Goal: Task Accomplishment & Management: Complete application form

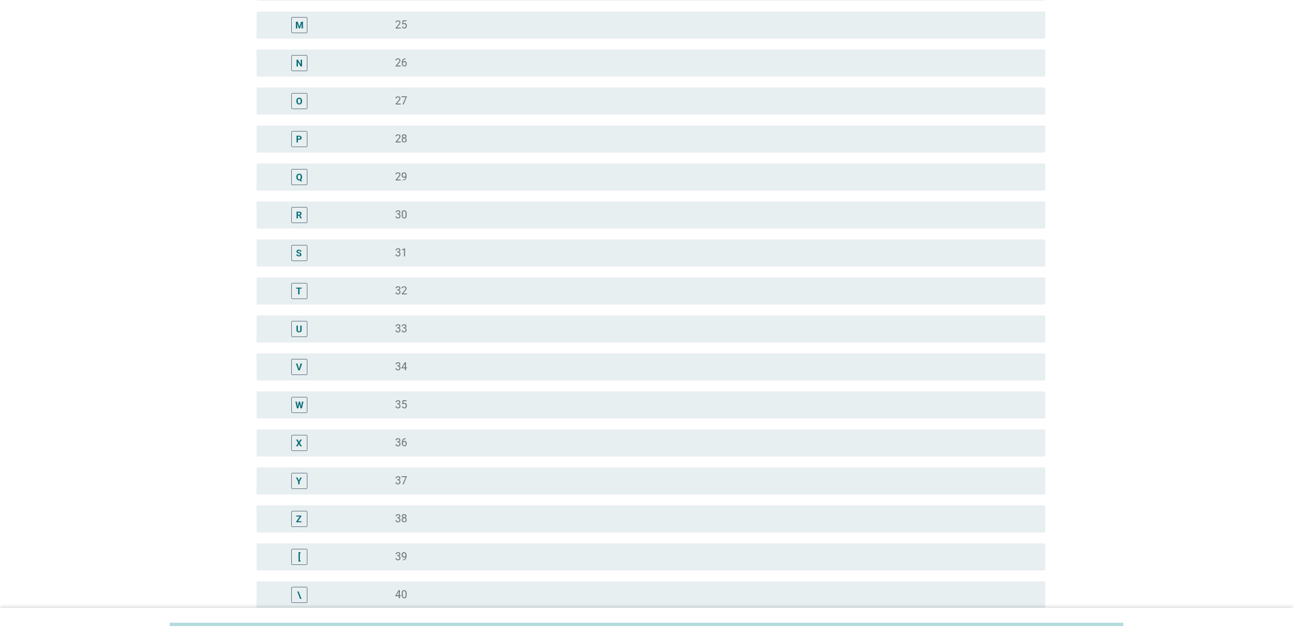
scroll to position [882, 0]
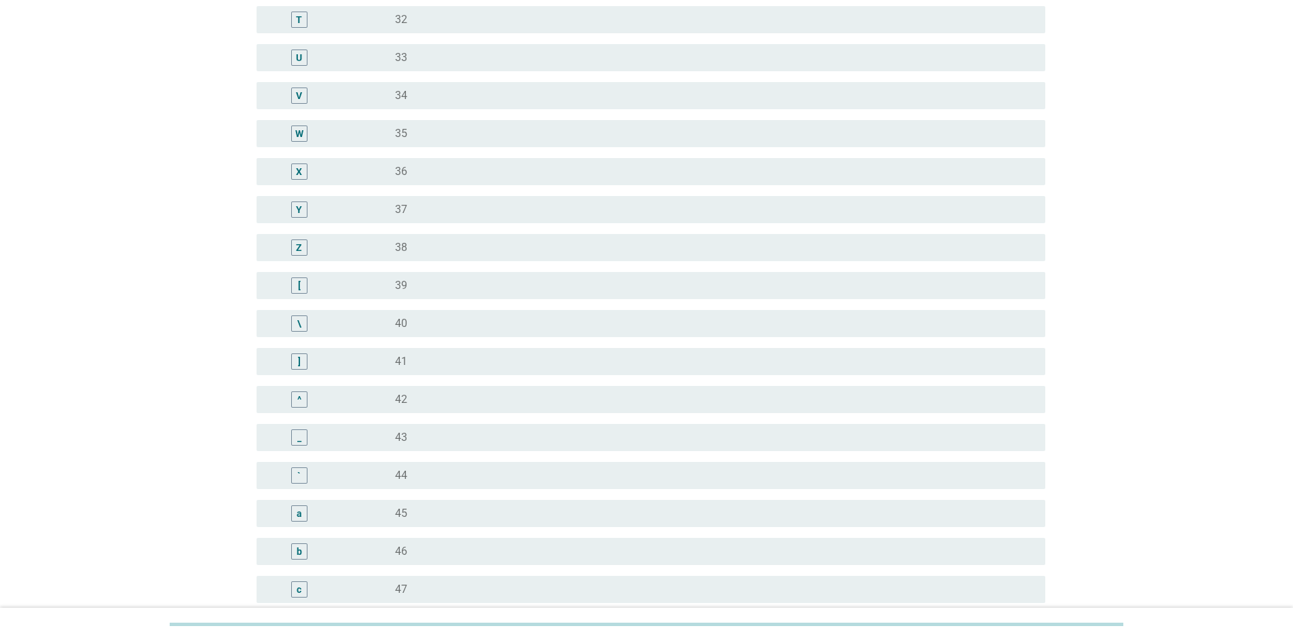
click at [507, 476] on div "radio_button_unchecked 44" at bounding box center [709, 476] width 629 height 14
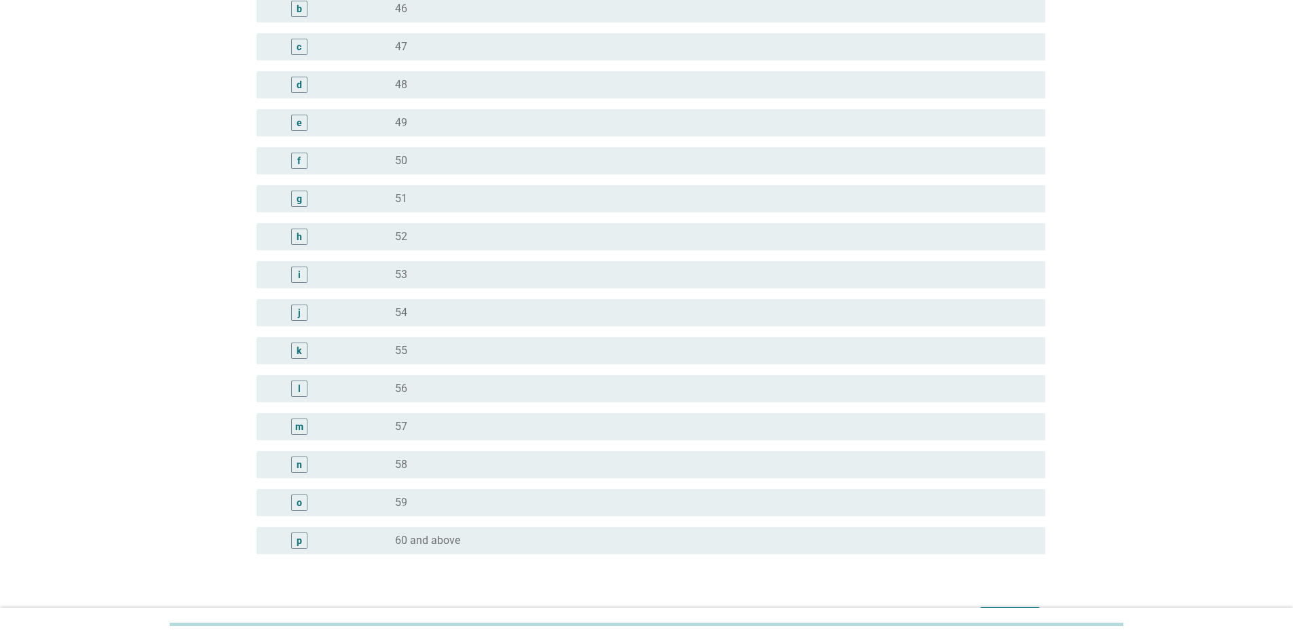
scroll to position [1513, 0]
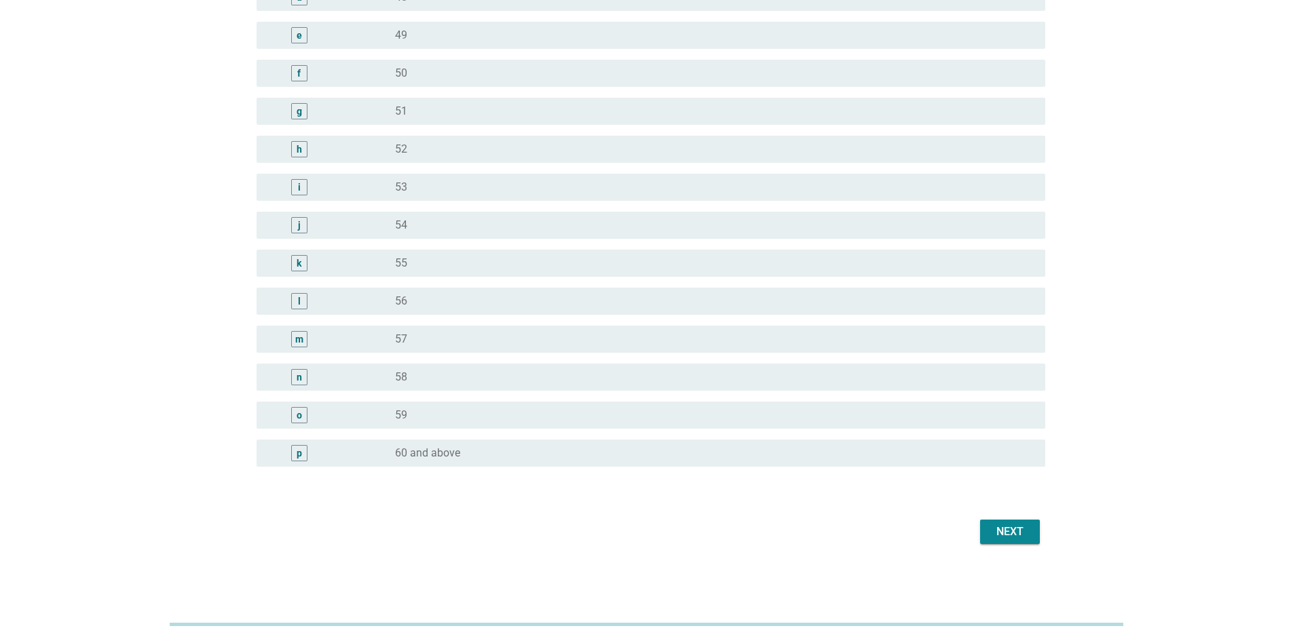
click at [998, 538] on div "Next" at bounding box center [1010, 532] width 38 height 16
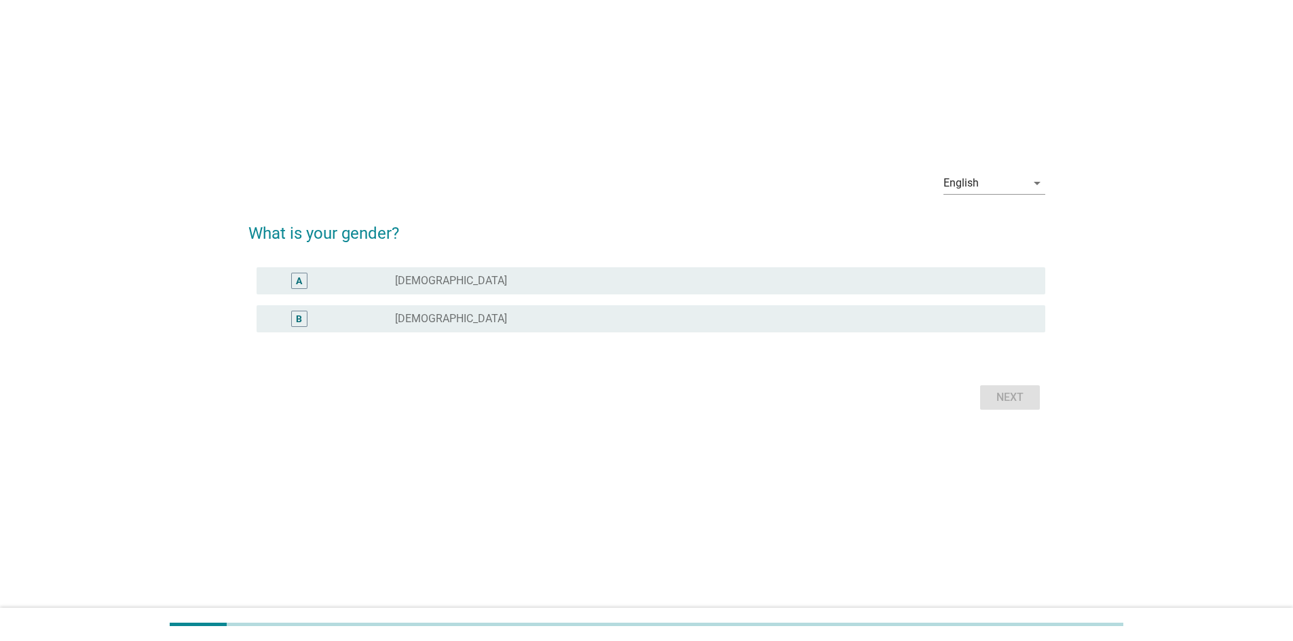
scroll to position [0, 0]
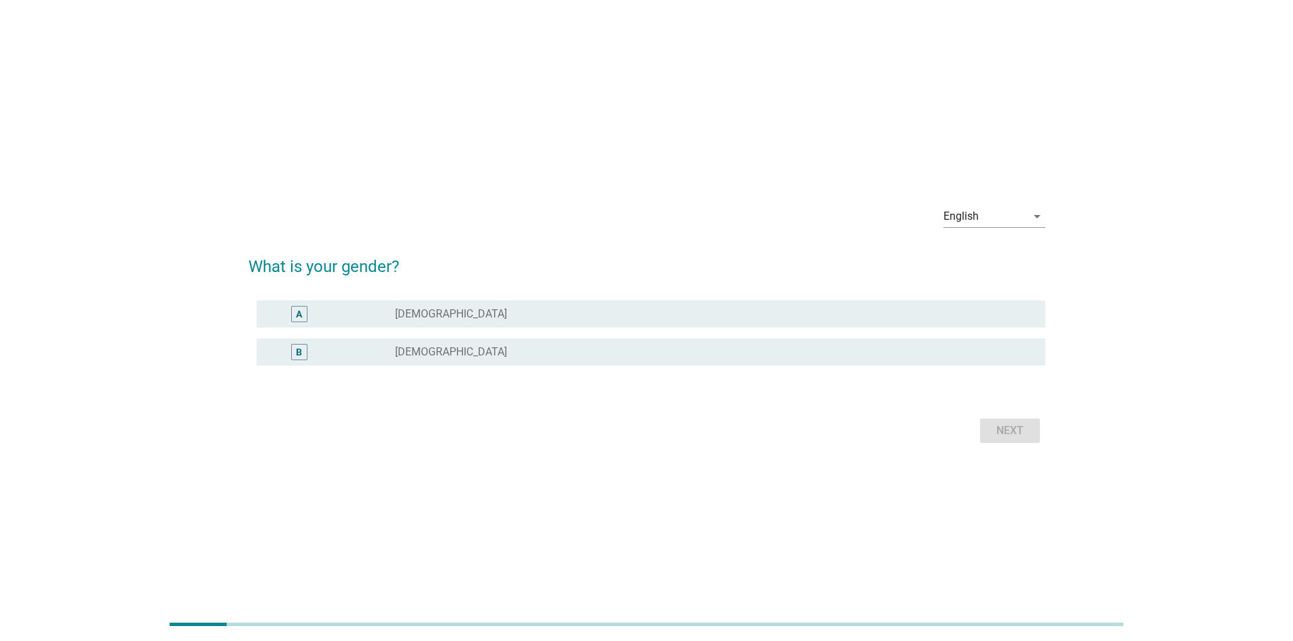
click at [660, 303] on div "A radio_button_unchecked [DEMOGRAPHIC_DATA]" at bounding box center [651, 314] width 789 height 27
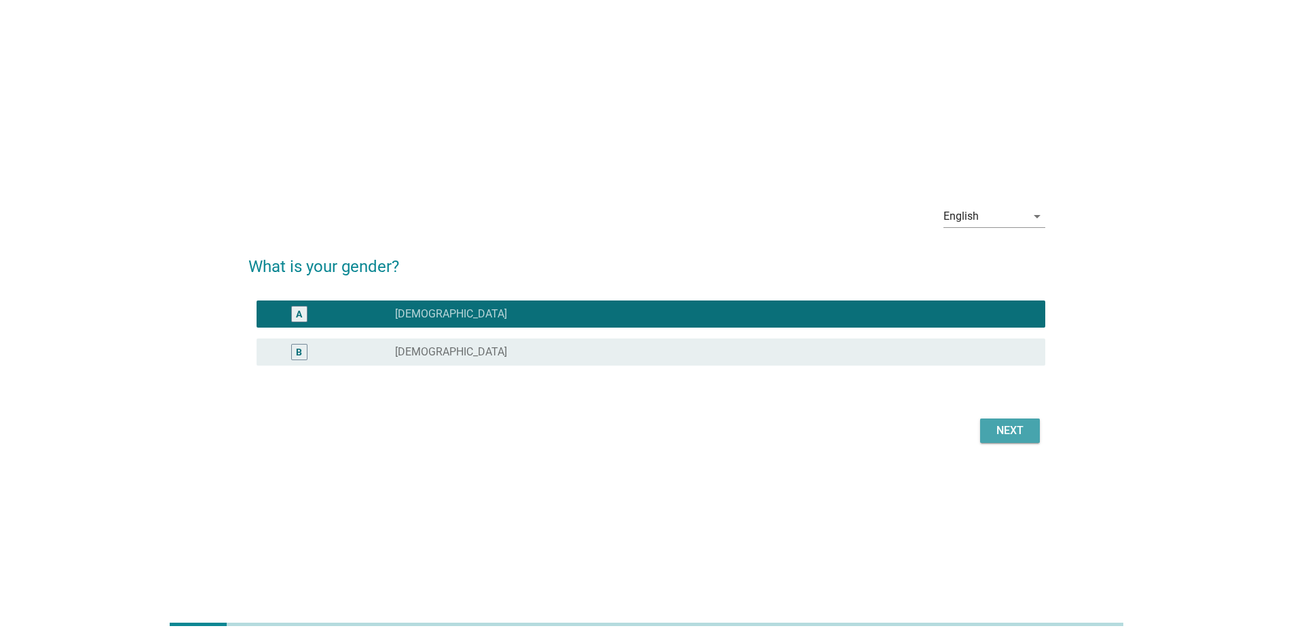
click at [996, 422] on button "Next" at bounding box center [1010, 431] width 60 height 24
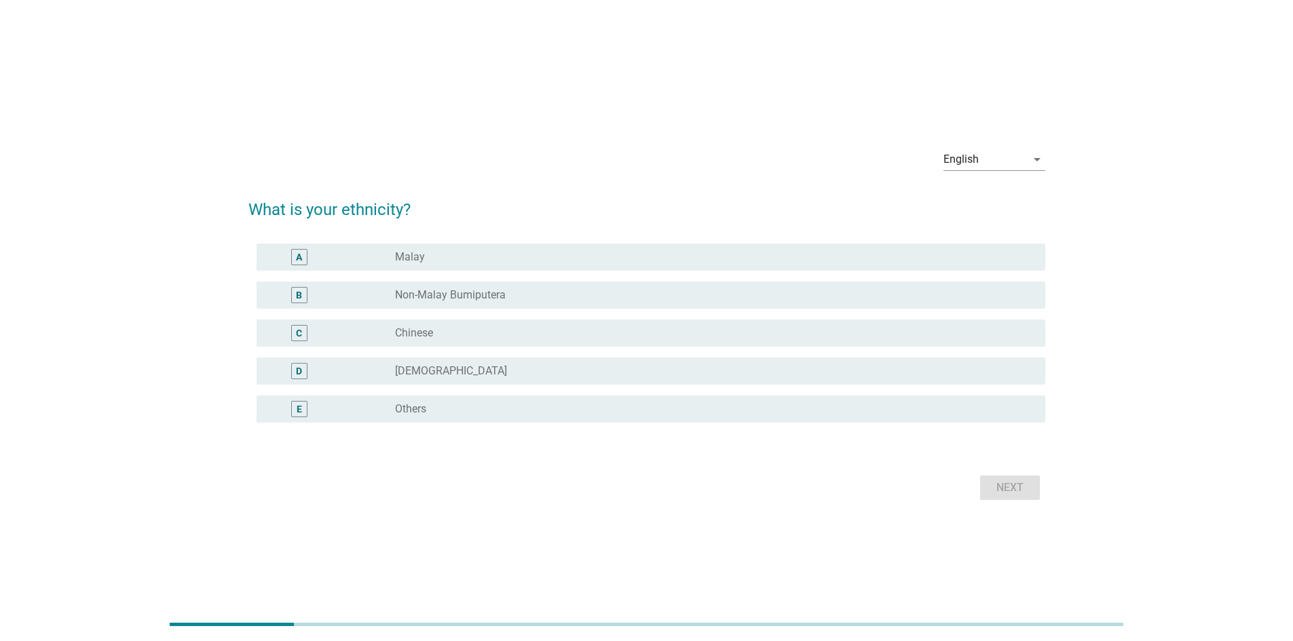
click at [553, 330] on div "radio_button_unchecked Chinese" at bounding box center [709, 333] width 629 height 14
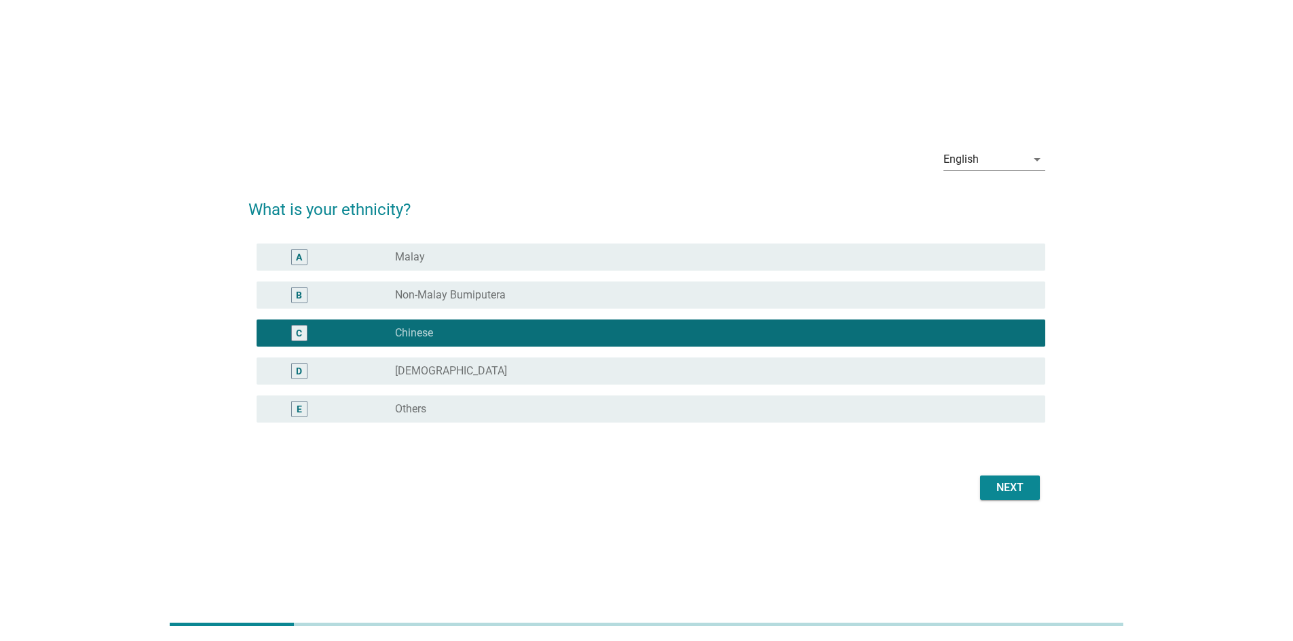
click at [990, 474] on div "Next" at bounding box center [646, 488] width 797 height 33
click at [992, 493] on div "Next" at bounding box center [1010, 488] width 38 height 16
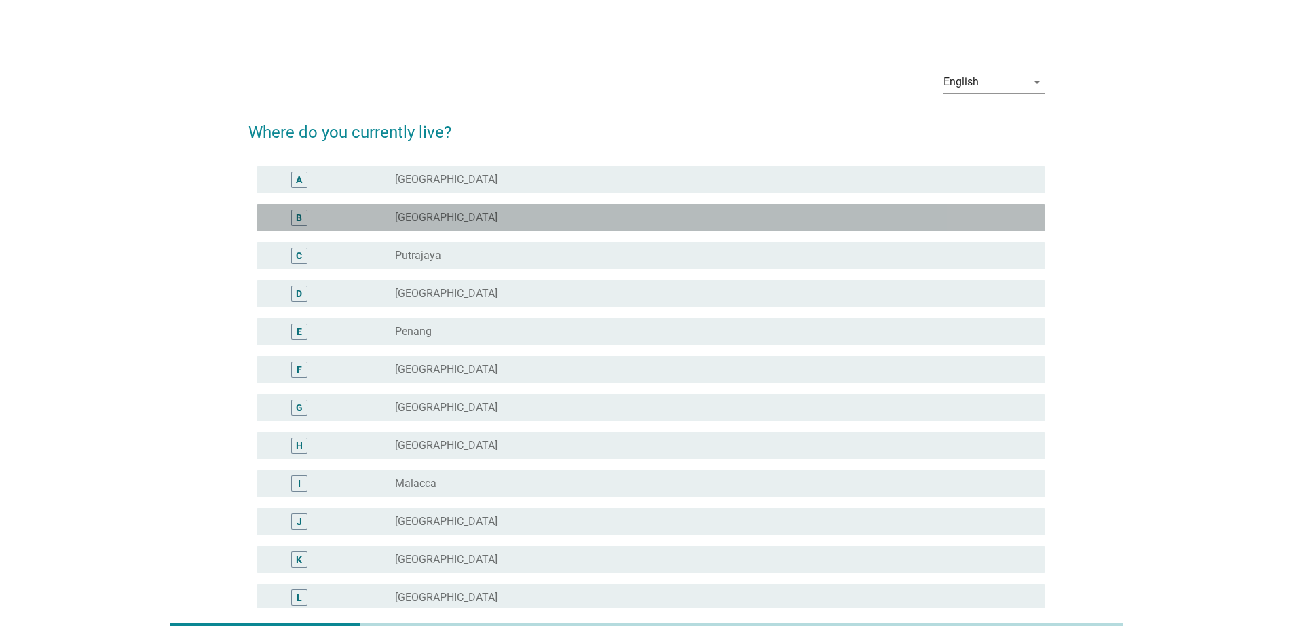
click at [449, 228] on div "B radio_button_unchecked [GEOGRAPHIC_DATA]" at bounding box center [651, 217] width 789 height 27
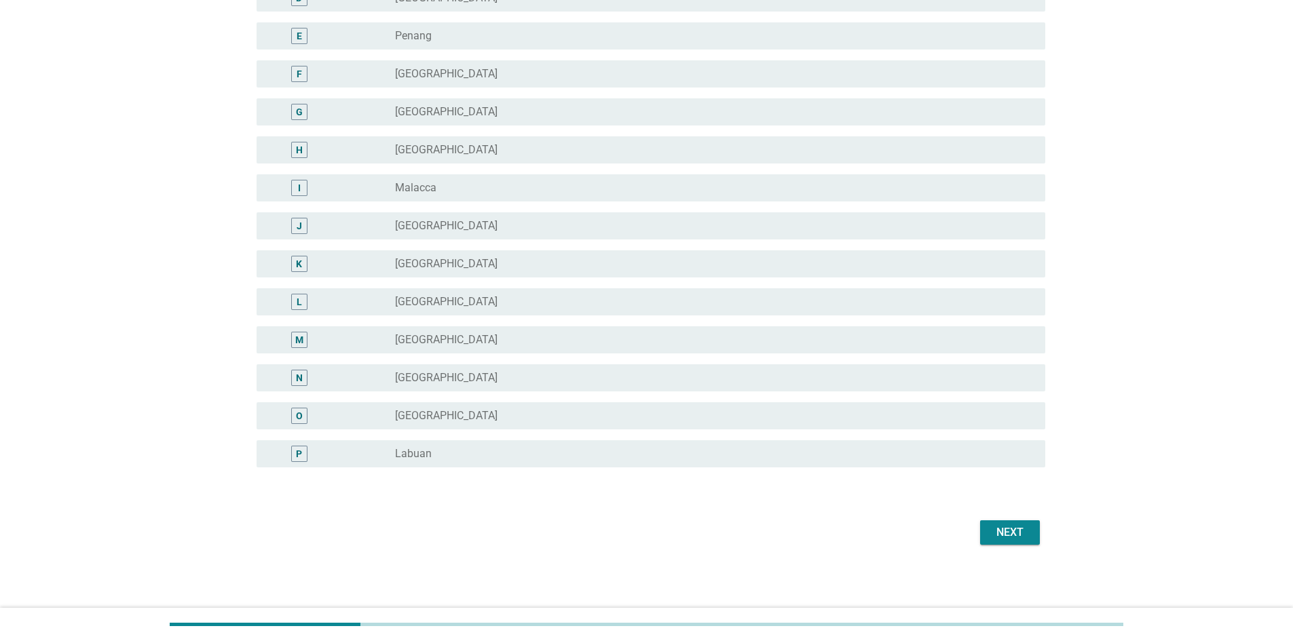
scroll to position [297, 0]
click at [1027, 540] on div "Next" at bounding box center [1010, 532] width 38 height 16
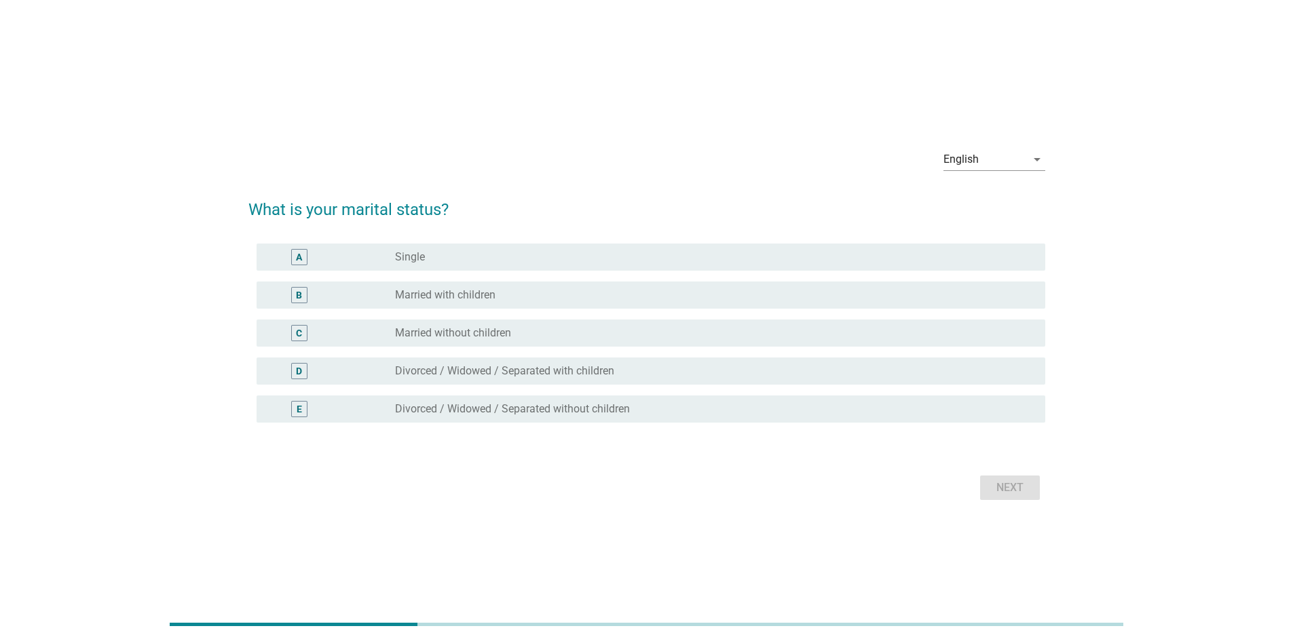
click at [645, 291] on div "radio_button_unchecked Married with children" at bounding box center [709, 295] width 629 height 14
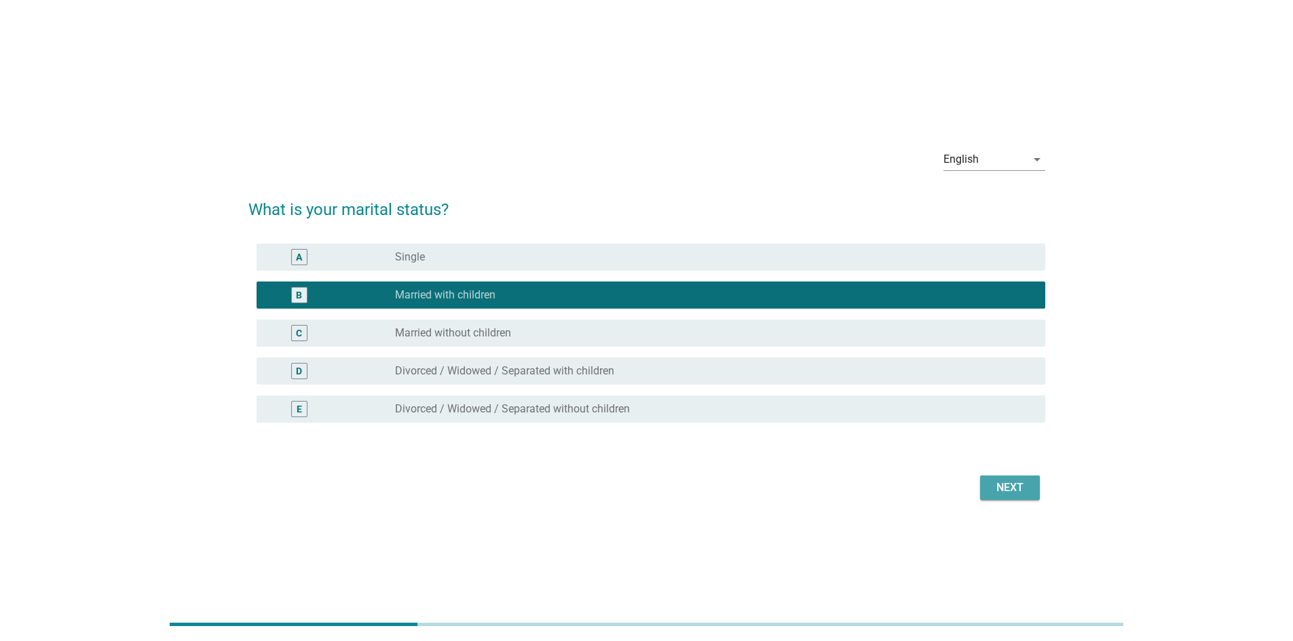
click at [1013, 490] on div "Next" at bounding box center [1010, 488] width 38 height 16
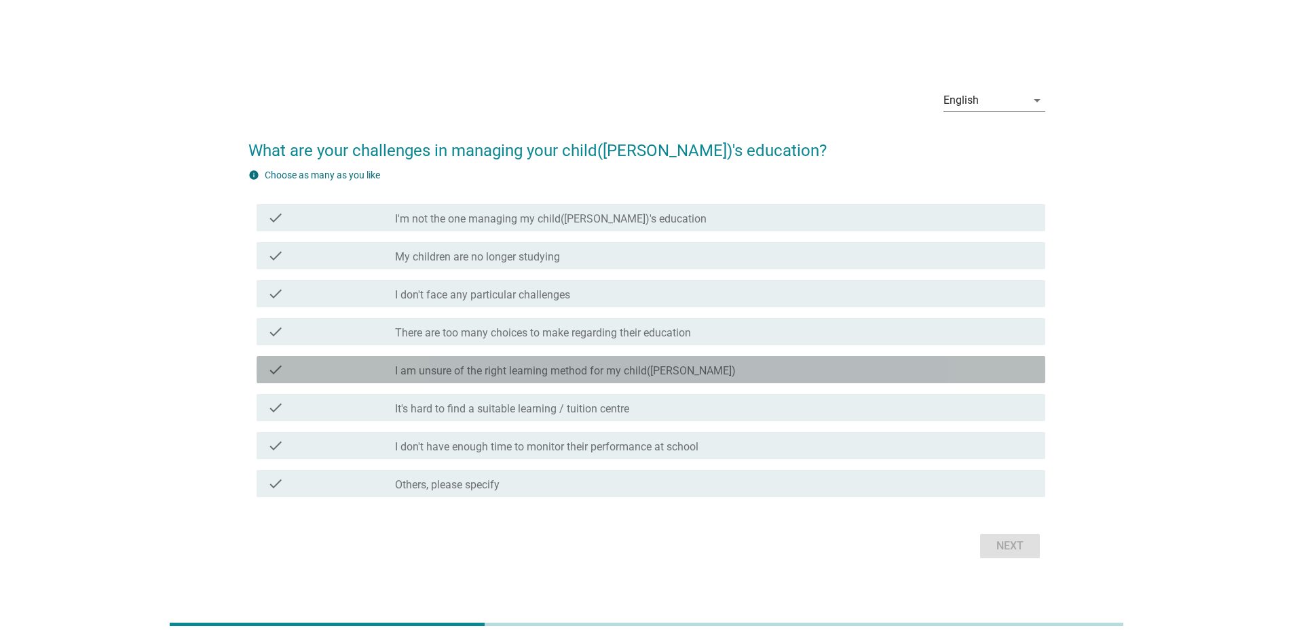
click at [495, 380] on div "check check_box_outline_blank I am unsure of the right learning method for my c…" at bounding box center [651, 369] width 789 height 27
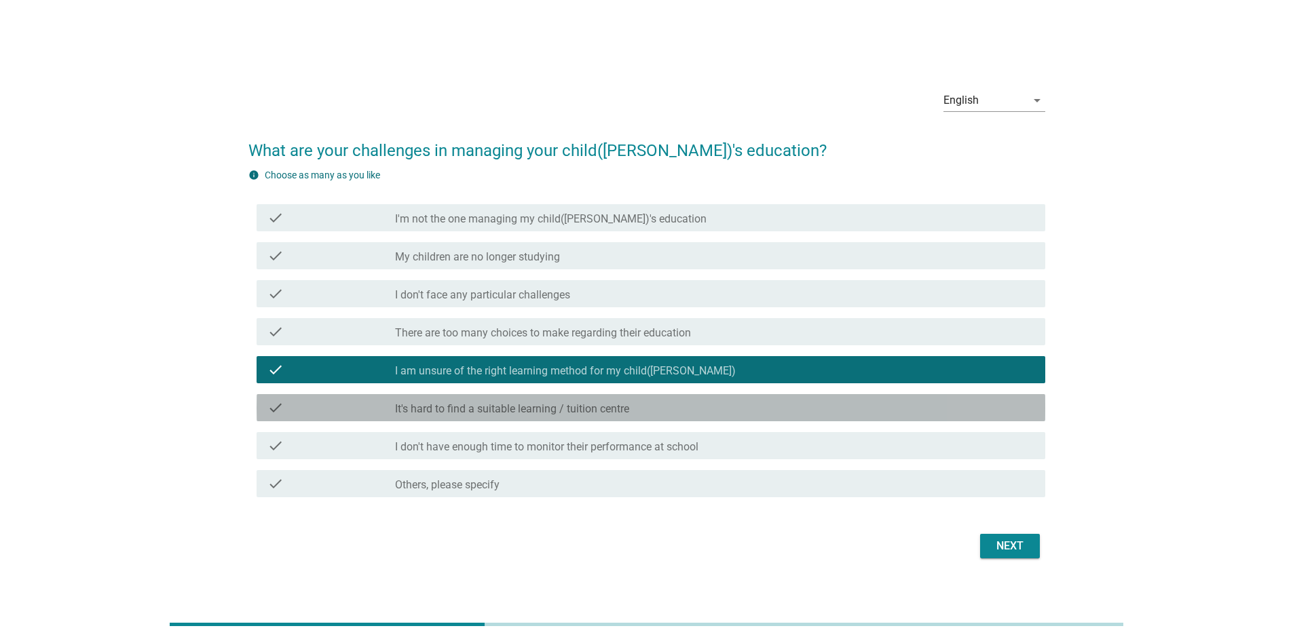
click at [488, 401] on div "check_box_outline_blank It's hard to find a suitable learning / tuition centre" at bounding box center [714, 408] width 639 height 16
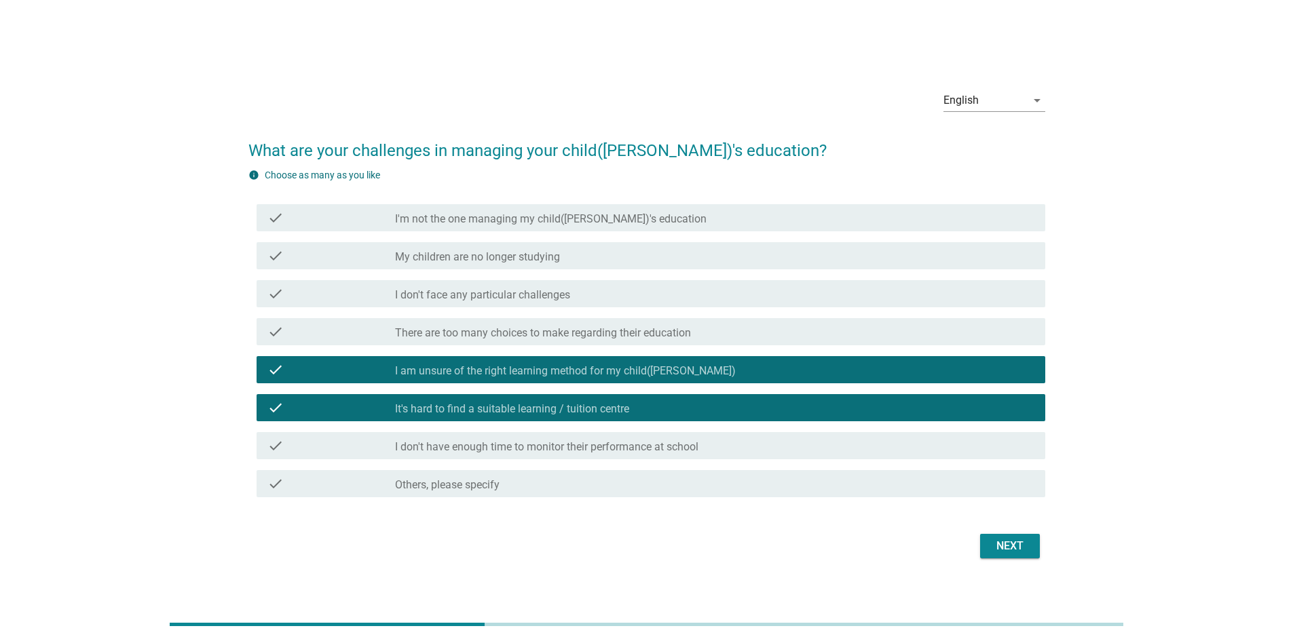
click at [1032, 550] on button "Next" at bounding box center [1010, 546] width 60 height 24
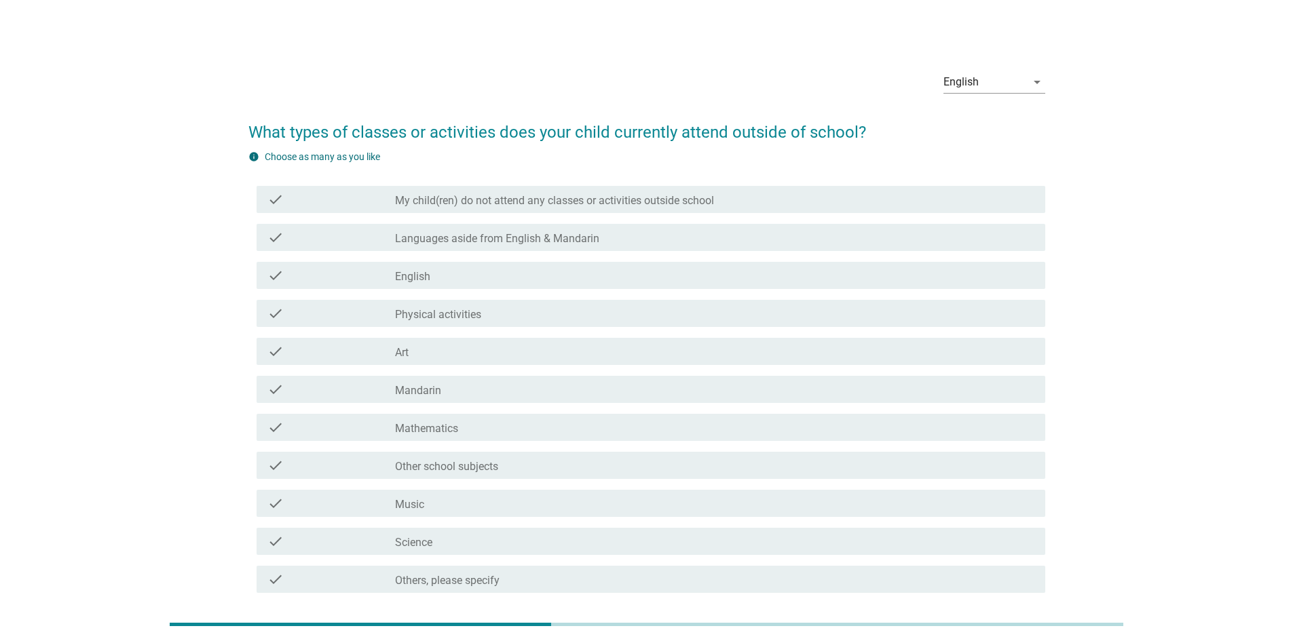
click at [521, 207] on label "My child(ren) do not attend any classes or activities outside school" at bounding box center [554, 201] width 319 height 14
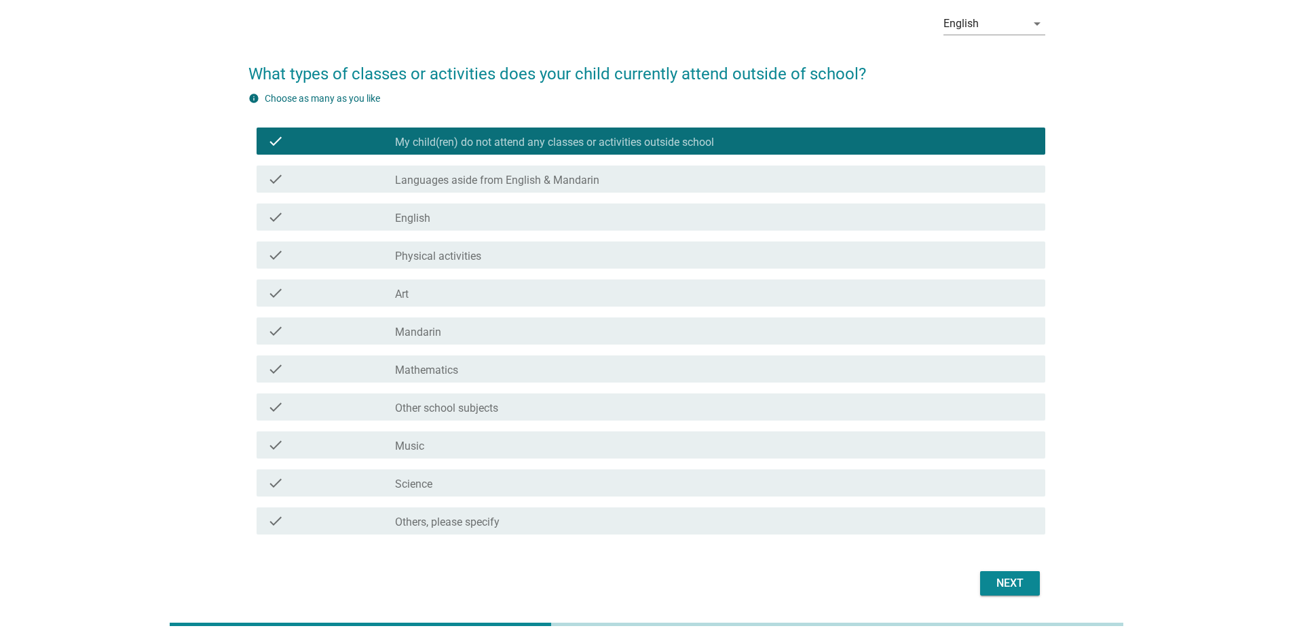
scroll to position [110, 0]
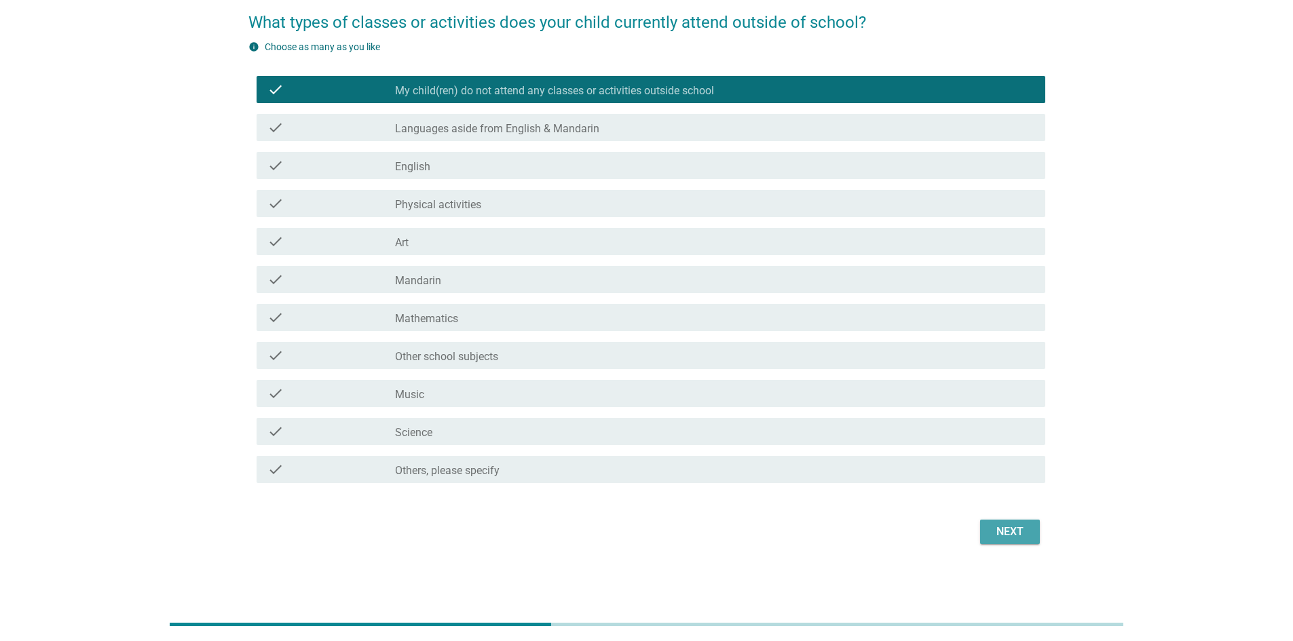
click at [1004, 525] on div "Next" at bounding box center [1010, 532] width 38 height 16
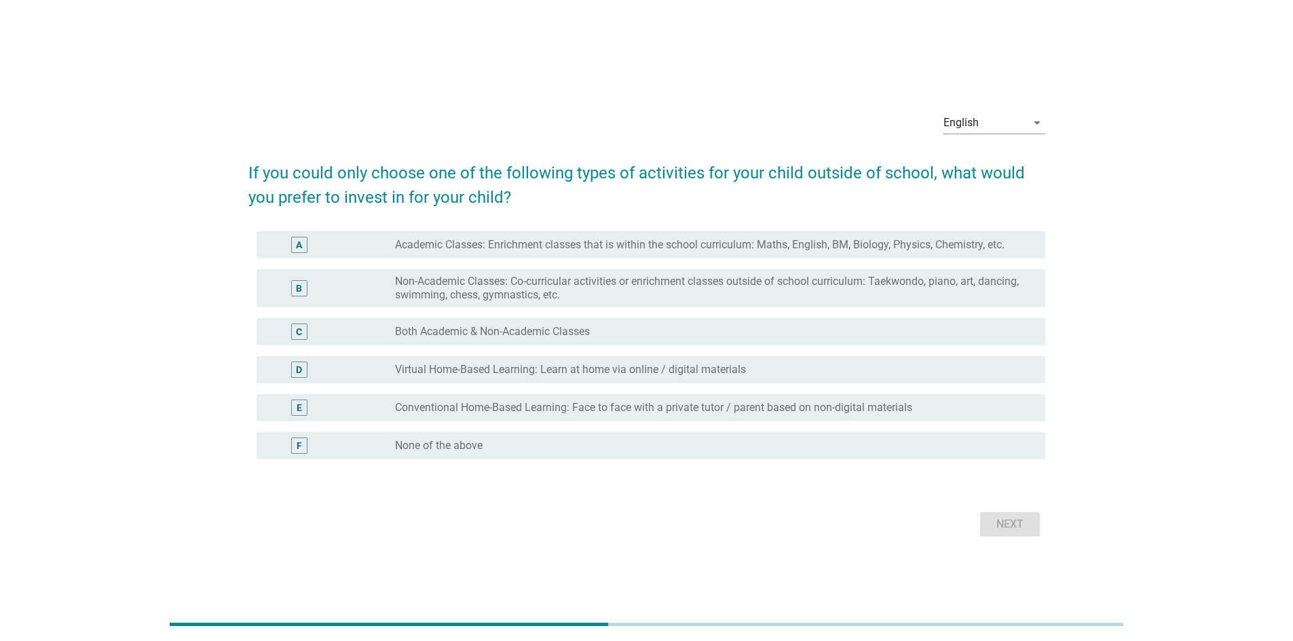
click at [892, 326] on div "radio_button_unchecked Both Academic & Non-Academic Classes" at bounding box center [709, 332] width 629 height 14
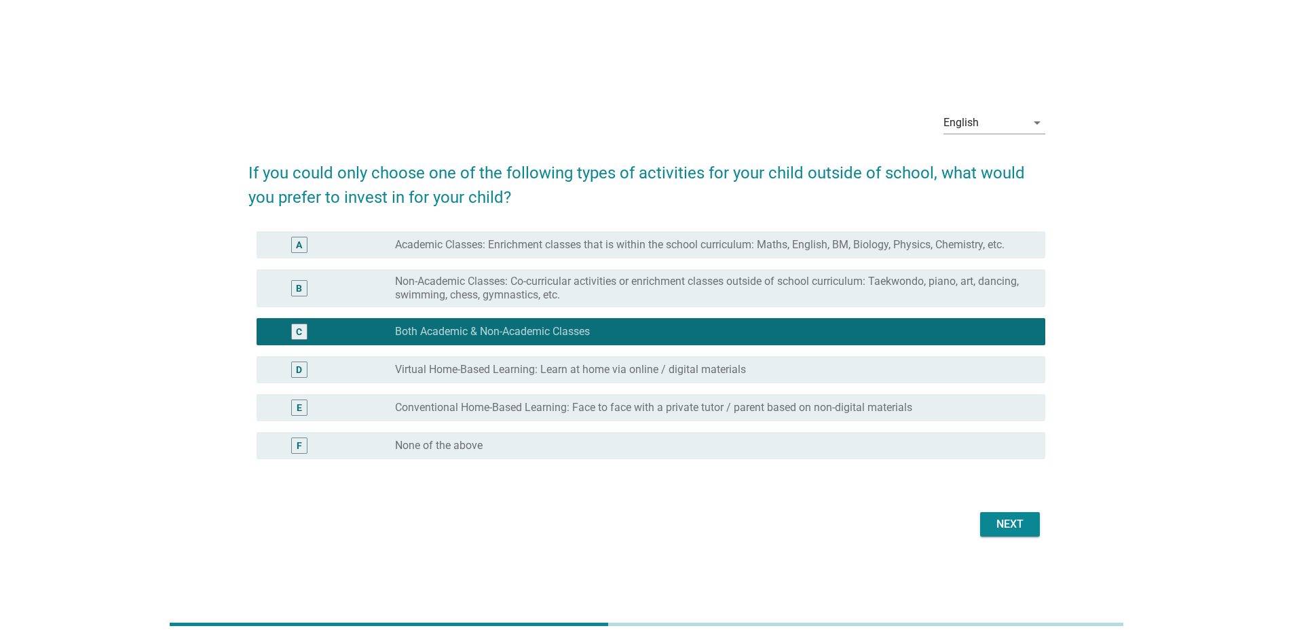
click at [1010, 537] on div "Next" at bounding box center [646, 524] width 797 height 33
click at [1021, 534] on button "Next" at bounding box center [1010, 524] width 60 height 24
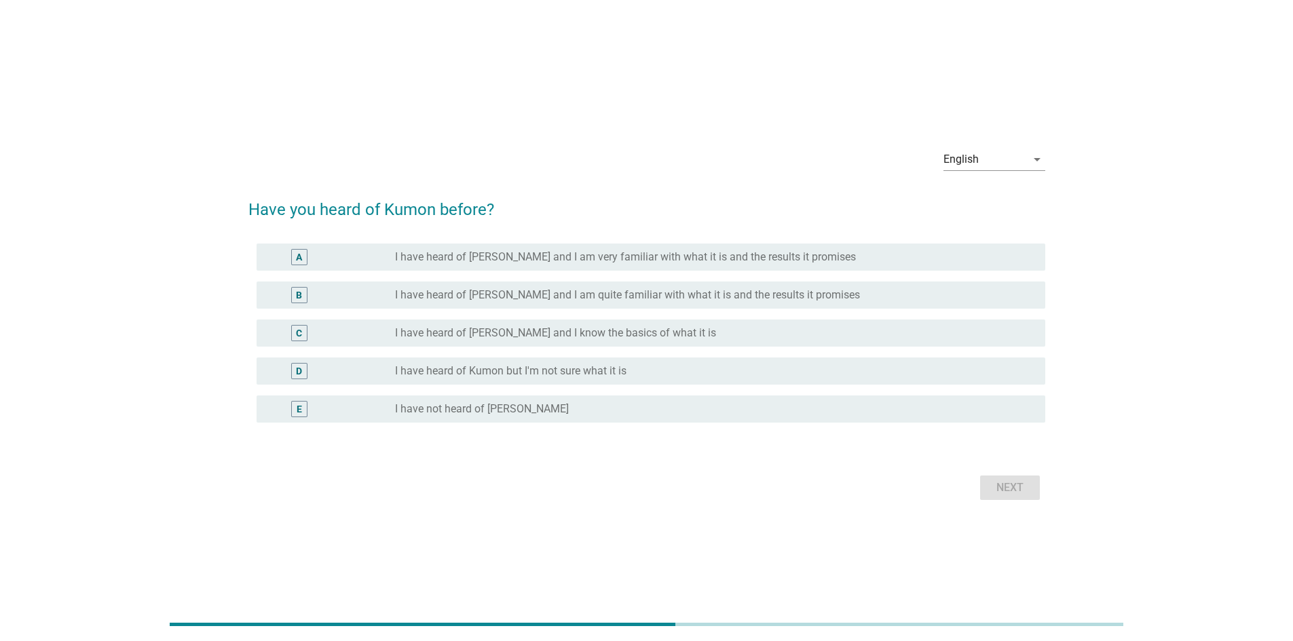
click at [671, 367] on div "radio_button_unchecked I have heard of Kumon but I'm not sure what it is" at bounding box center [709, 371] width 629 height 14
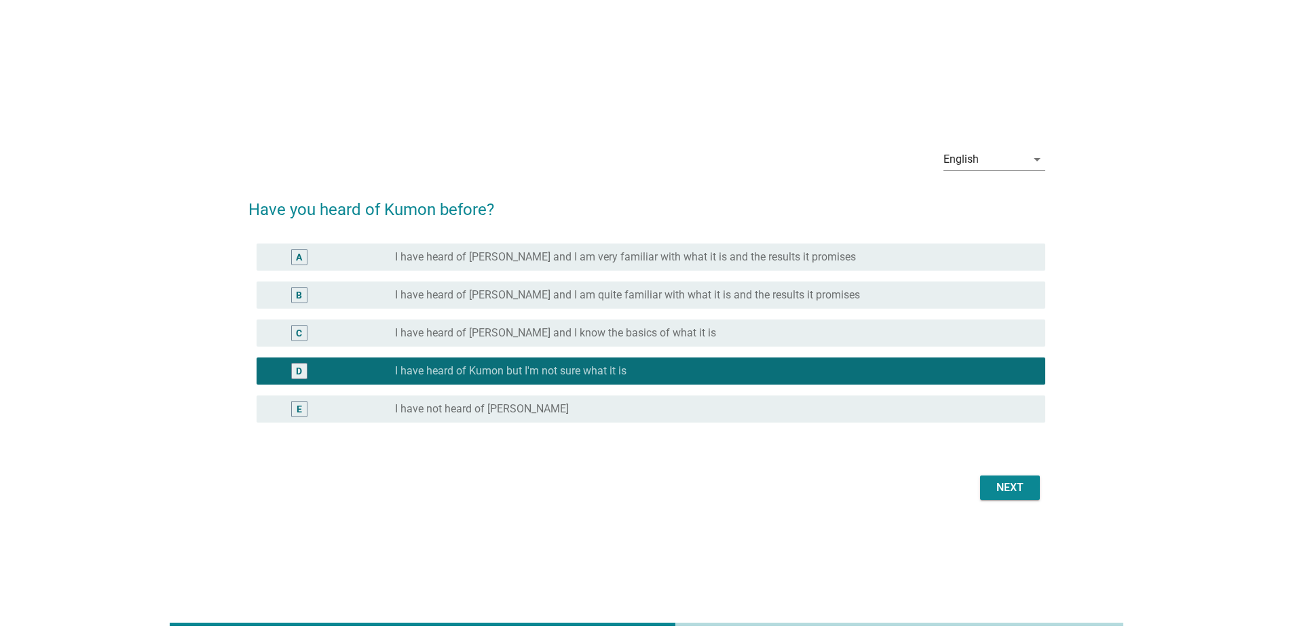
click at [1034, 489] on button "Next" at bounding box center [1010, 488] width 60 height 24
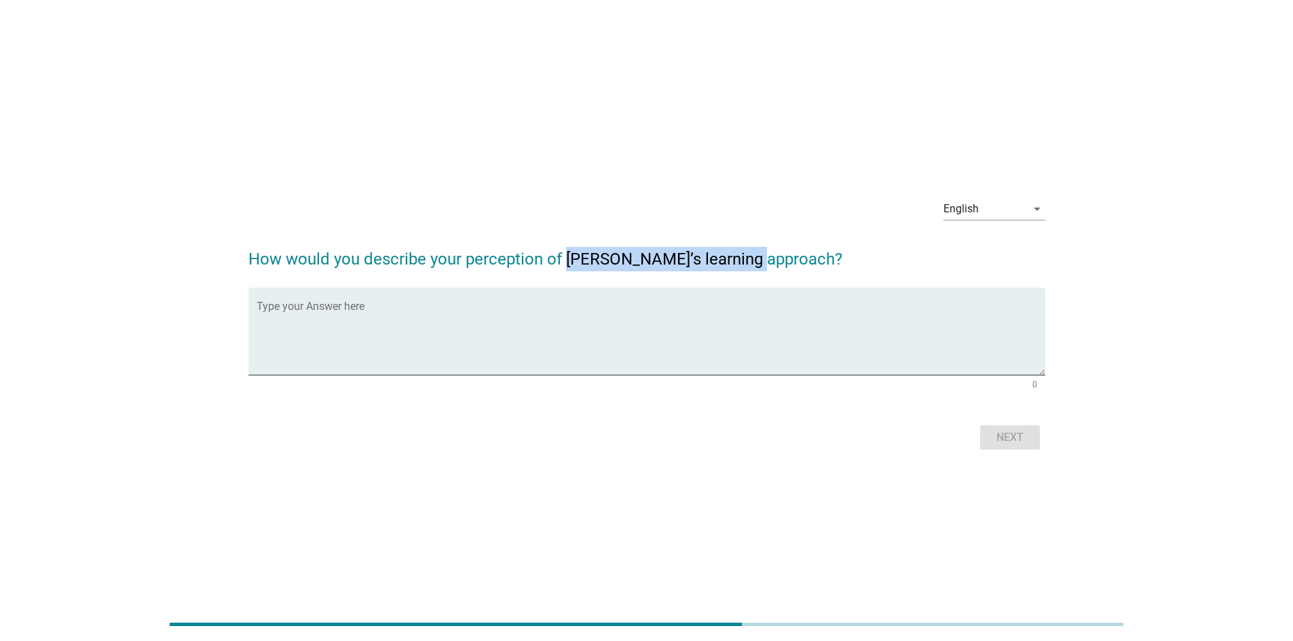
drag, startPoint x: 563, startPoint y: 258, endPoint x: 756, endPoint y: 267, distance: 193.6
click at [756, 267] on h2 "How would you describe your perception of [PERSON_NAME]’s learning approach?" at bounding box center [646, 252] width 797 height 38
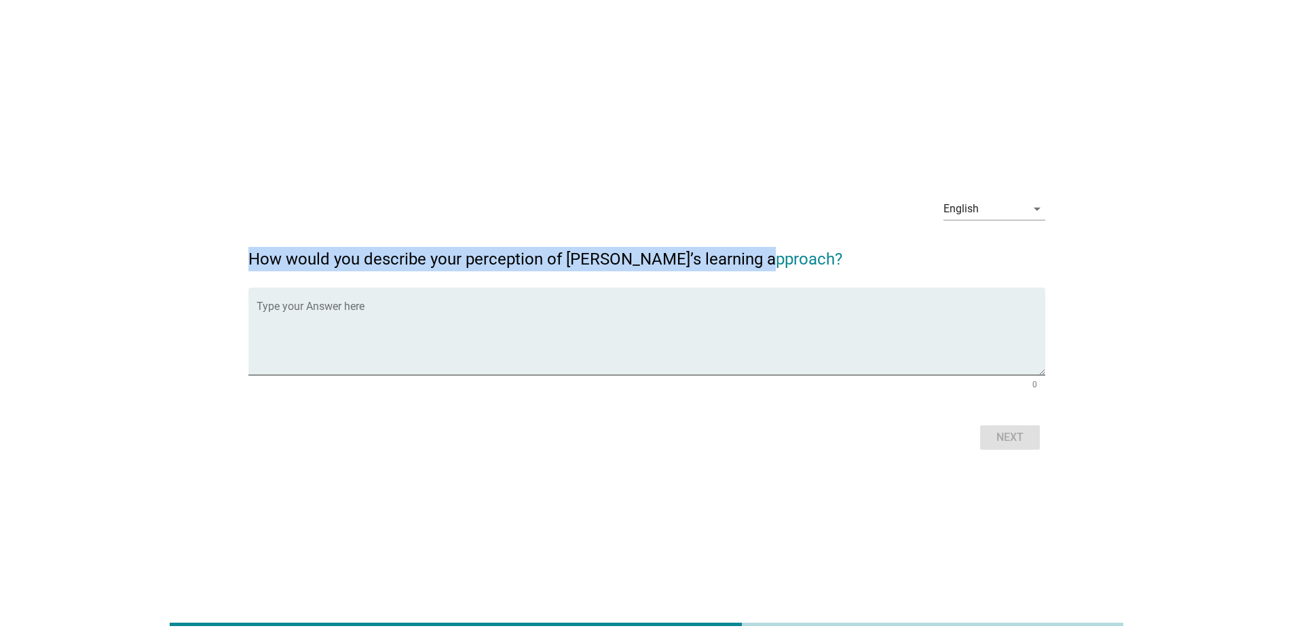
drag, startPoint x: 247, startPoint y: 248, endPoint x: 769, endPoint y: 263, distance: 522.2
click at [769, 263] on div "English arrow_drop_down How would you describe your perception of [PERSON_NAME]…" at bounding box center [647, 320] width 819 height 288
copy h2 "How would you describe your perception of [PERSON_NAME]’s learning approach?"
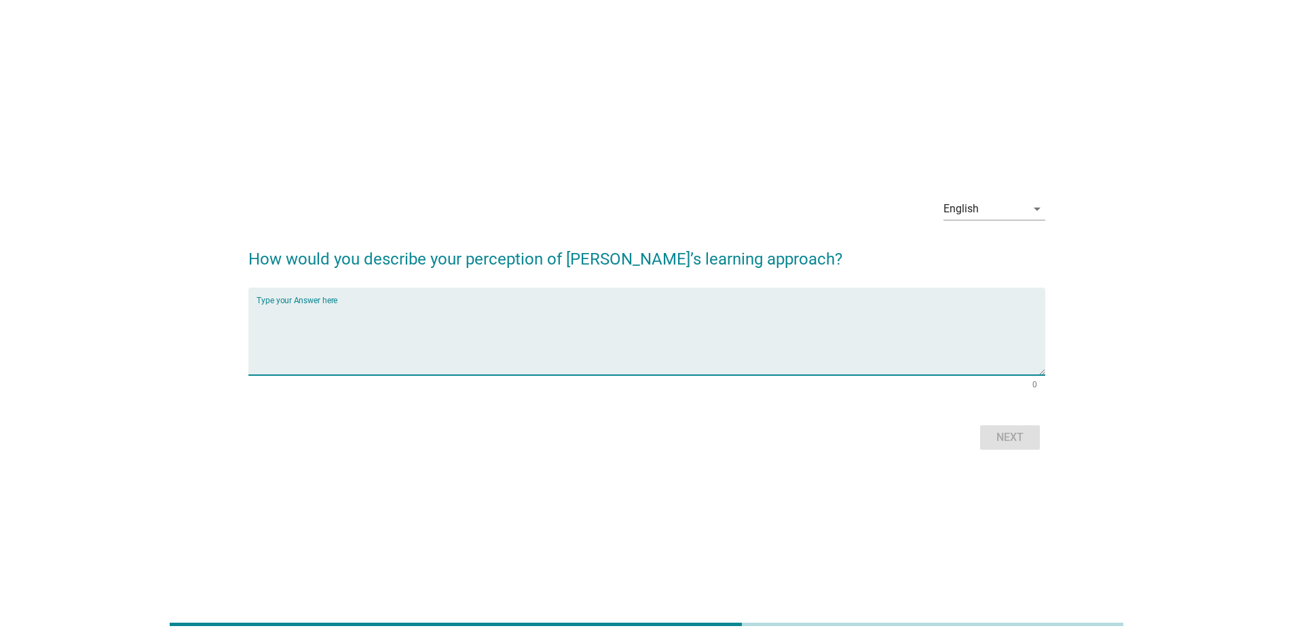
click at [316, 325] on textarea "Type your Answer here" at bounding box center [651, 339] width 789 height 71
paste textarea "[PERSON_NAME]'s learning approach is that it is a highly specialized tool that …"
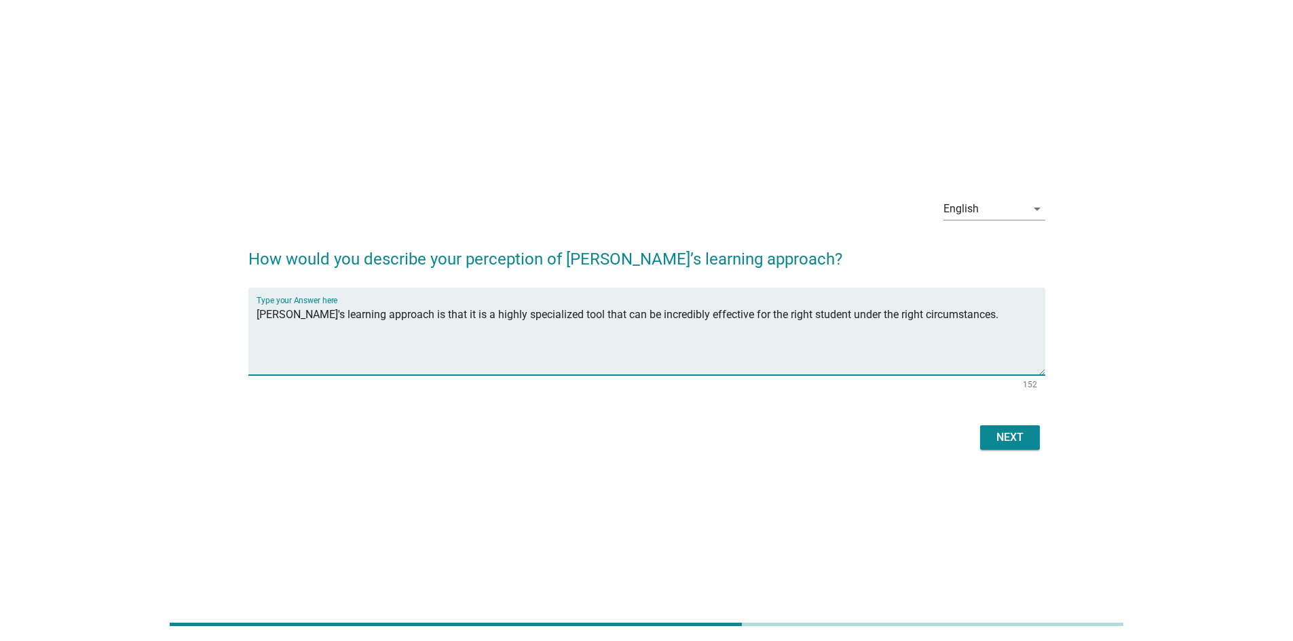
click at [390, 320] on textarea "[PERSON_NAME]'s learning approach is that it is a highly specialized tool that …" at bounding box center [651, 339] width 789 height 71
paste textarea "’s learning method is a focused, structured system that can work exceptionally …"
type textarea "[PERSON_NAME]’s learning method is a focused, structured system that can work e…"
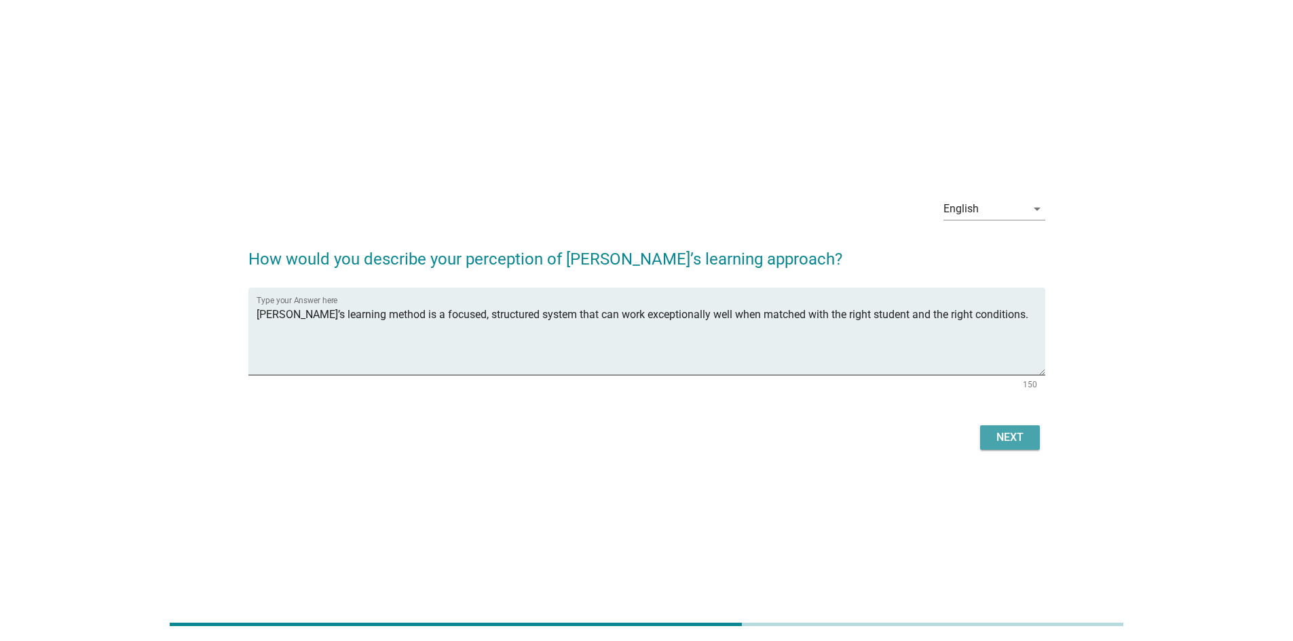
click at [1007, 433] on div "Next" at bounding box center [1010, 438] width 38 height 16
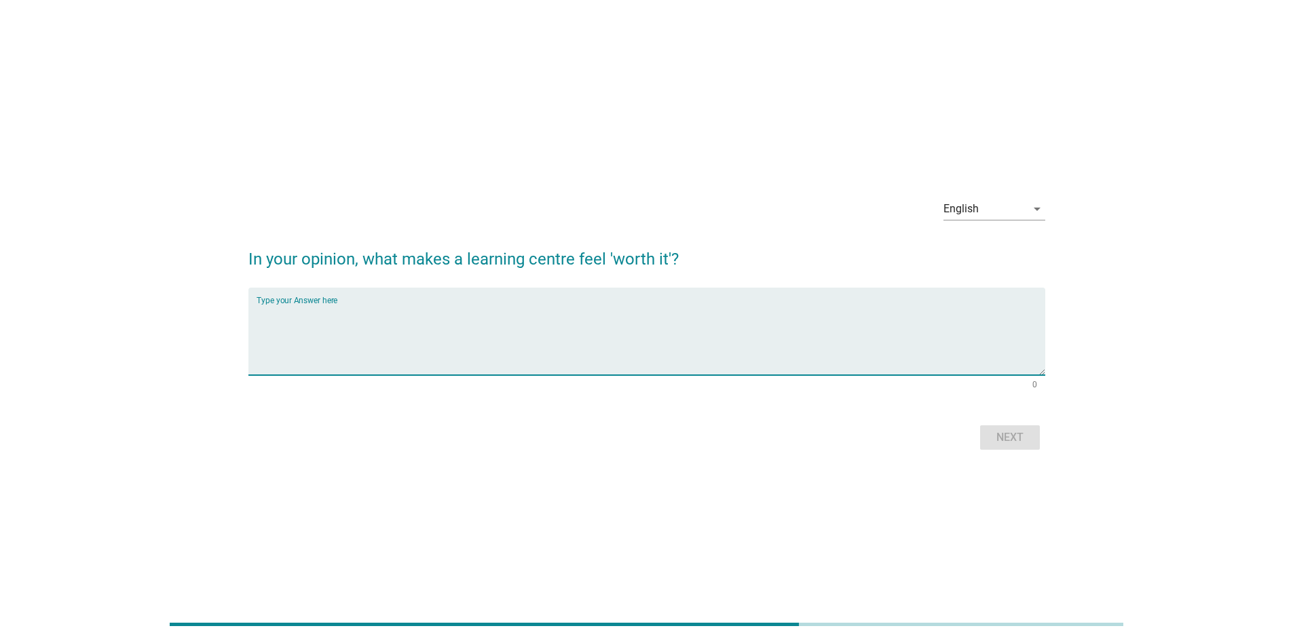
click at [666, 323] on textarea "Type your Answer here" at bounding box center [651, 339] width 789 height 71
drag, startPoint x: 666, startPoint y: 323, endPoint x: 93, endPoint y: 307, distance: 573.1
click at [93, 307] on div "English arrow_drop_down In your opinion, what makes a learning centre feel 'wor…" at bounding box center [647, 320] width 1228 height 288
click at [463, 321] on textarea "a comprehensive or holistic" at bounding box center [651, 339] width 789 height 71
type textarea "a package of comprehensive or holistic learning for students"
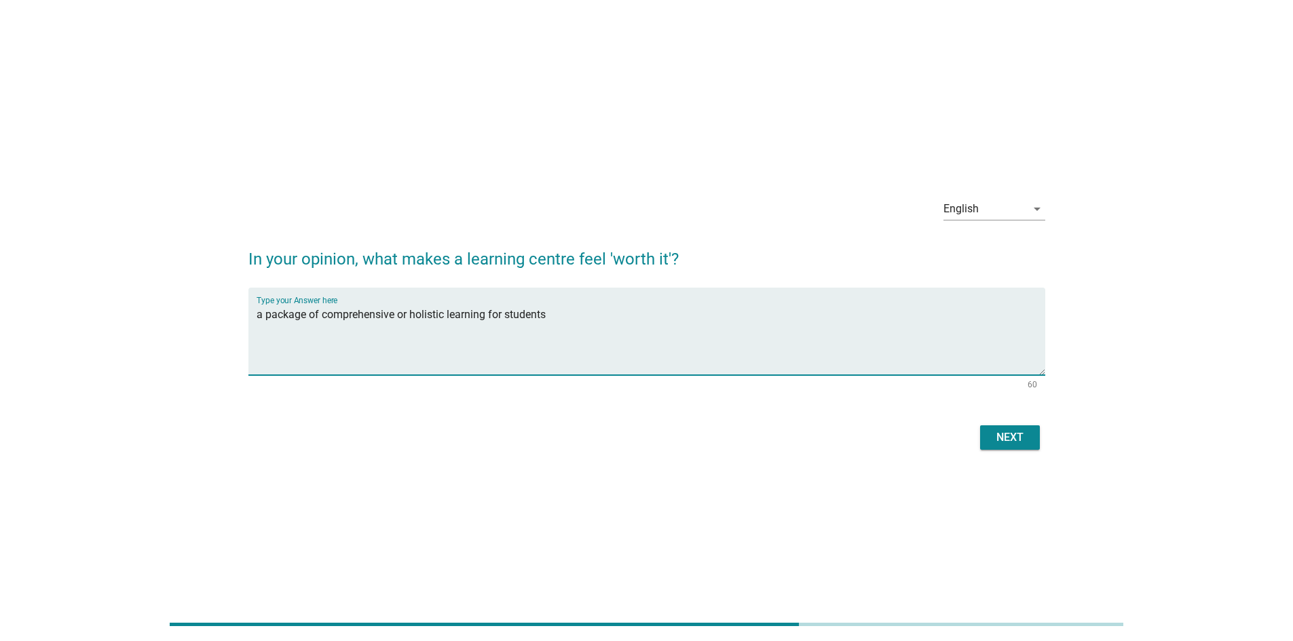
click at [805, 332] on textarea "a package of comprehensive or holistic learning for students" at bounding box center [651, 339] width 789 height 71
click at [1011, 447] on button "Next" at bounding box center [1010, 438] width 60 height 24
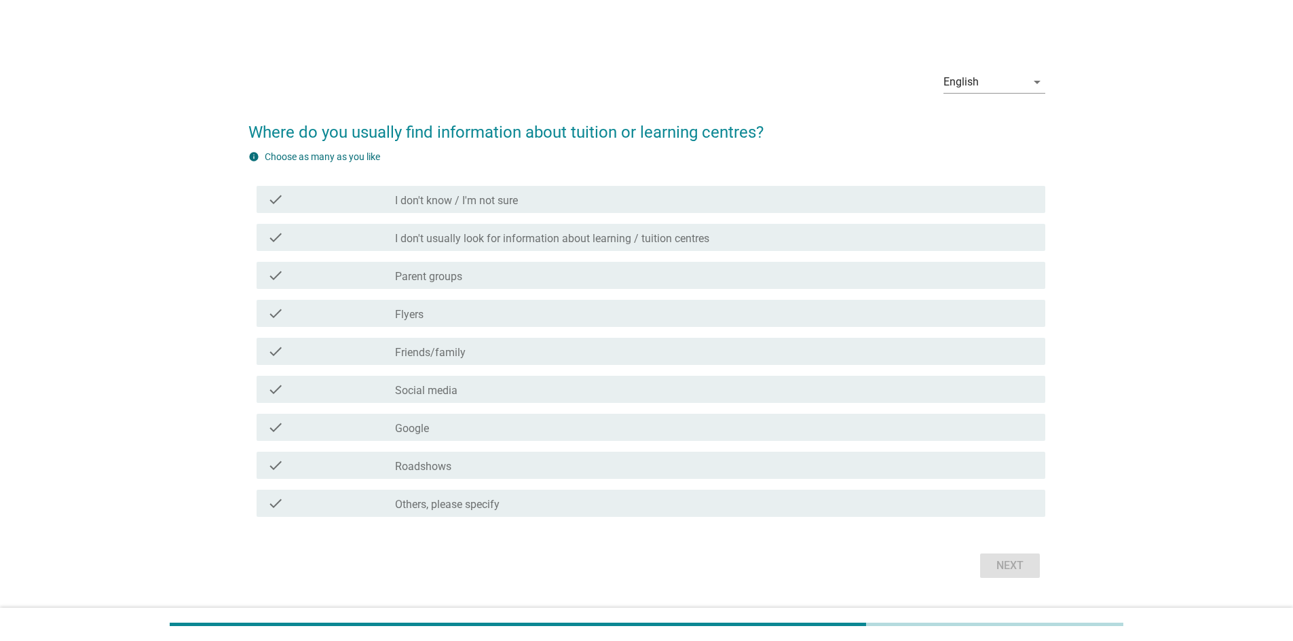
click at [449, 436] on div "check check_box_outline_blank Google" at bounding box center [651, 427] width 789 height 27
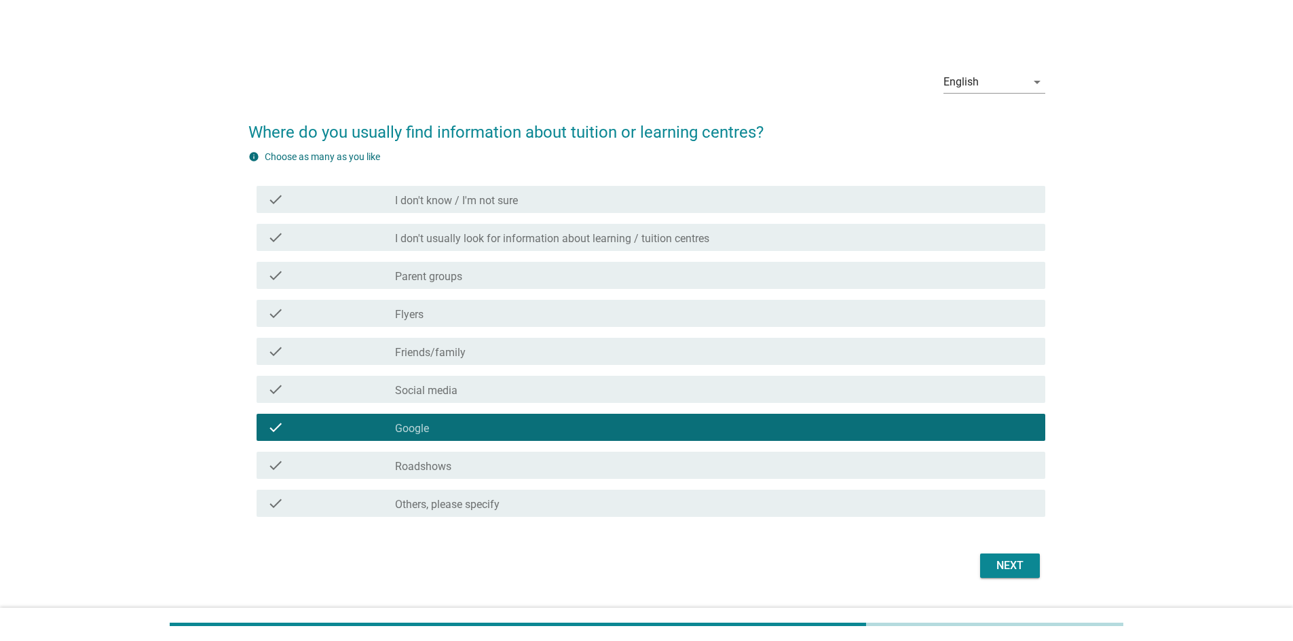
click at [455, 394] on label "Social media" at bounding box center [426, 391] width 62 height 14
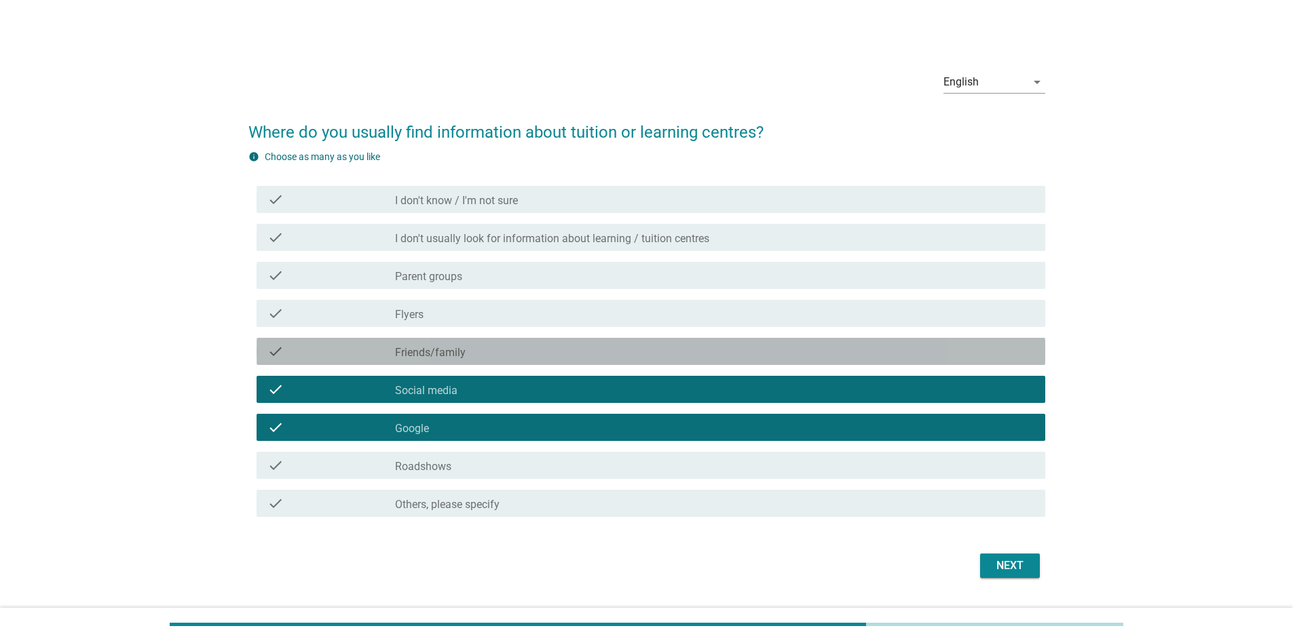
click at [503, 348] on div "check_box_outline_blank Friends/family" at bounding box center [714, 351] width 639 height 16
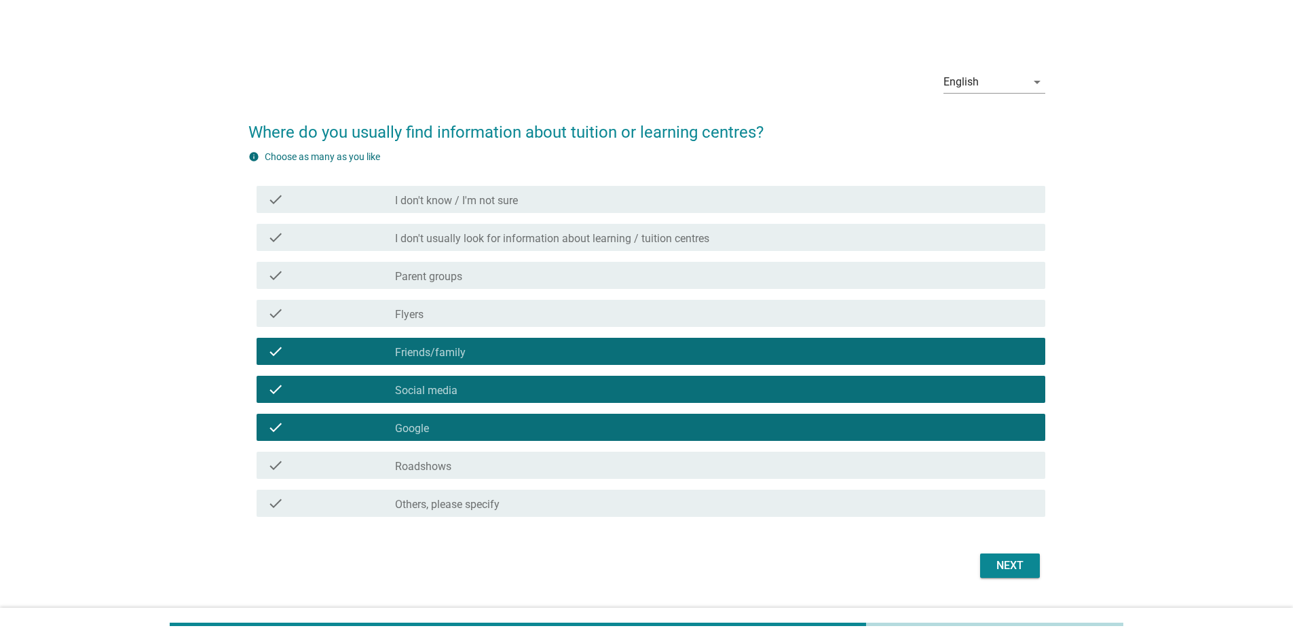
click at [1024, 565] on div "Next" at bounding box center [1010, 566] width 38 height 16
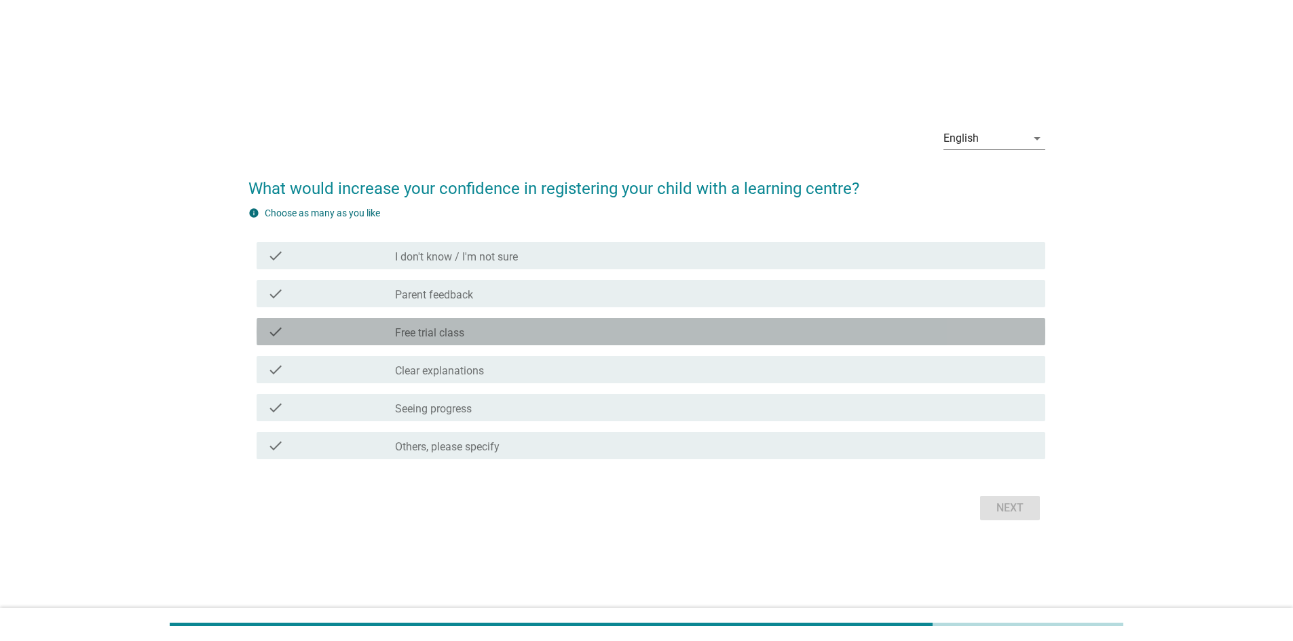
click at [546, 334] on div "check_box_outline_blank Free trial class" at bounding box center [714, 332] width 639 height 16
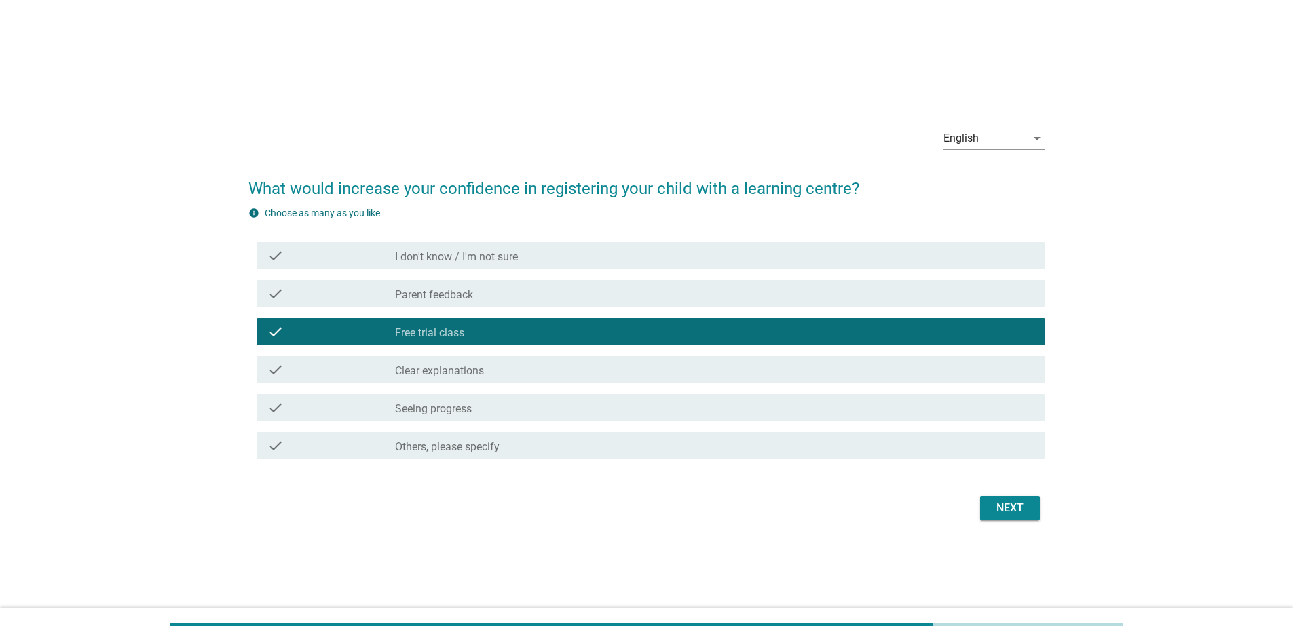
click at [522, 400] on div "check_box_outline_blank Seeing progress" at bounding box center [714, 408] width 639 height 16
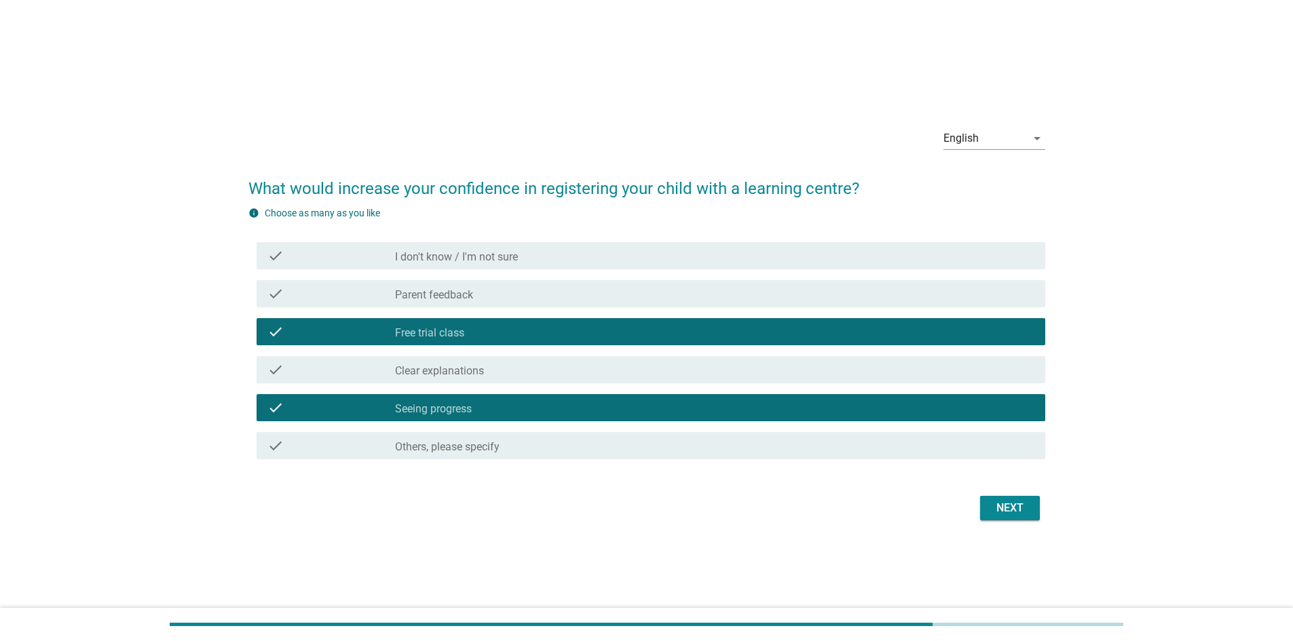
click at [1011, 508] on div "Next" at bounding box center [1010, 508] width 38 height 16
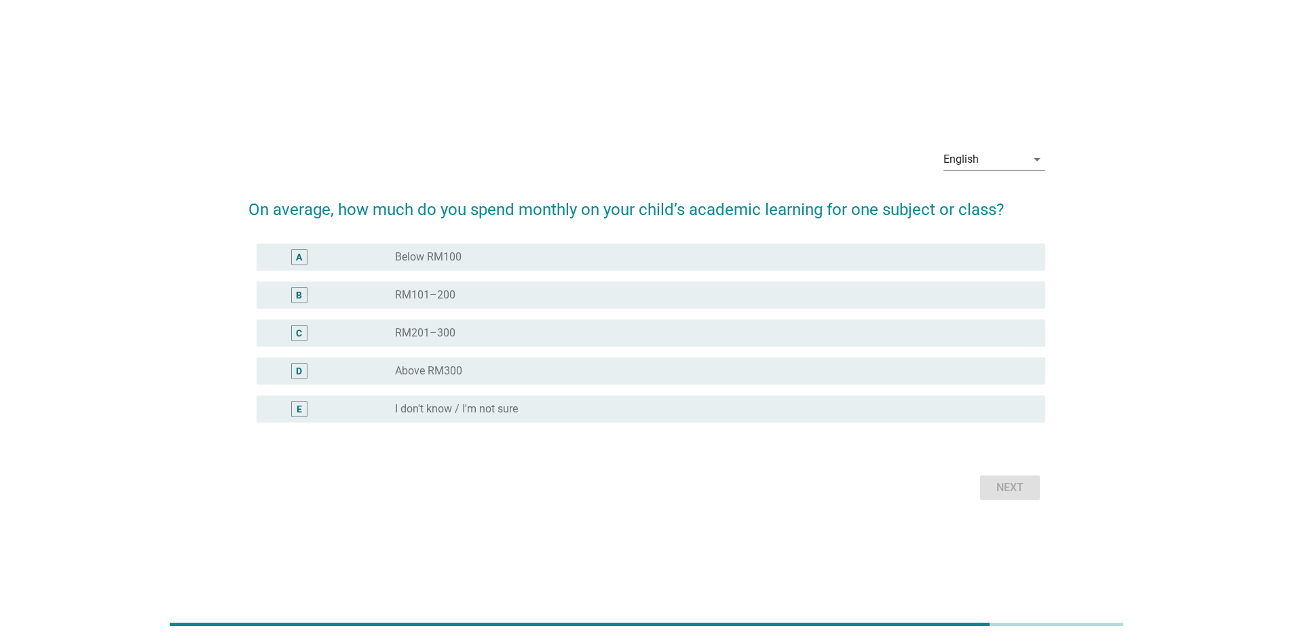
click at [442, 288] on label "RM101–200" at bounding box center [425, 295] width 60 height 14
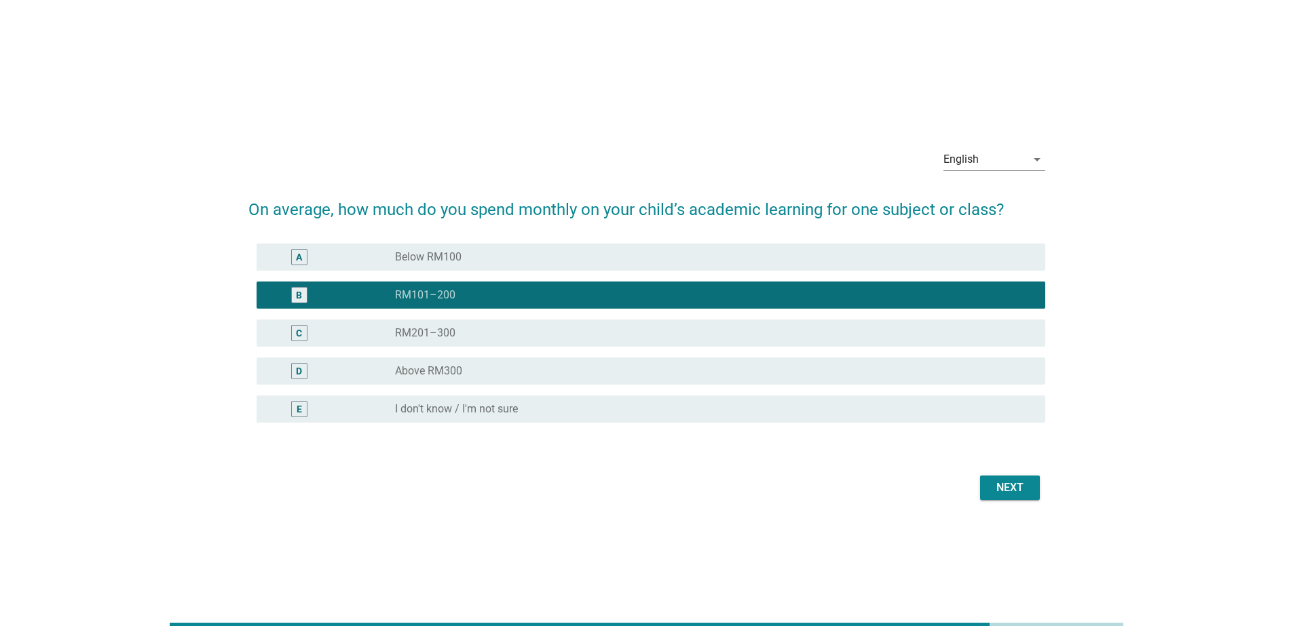
click at [1011, 494] on div "Next" at bounding box center [1010, 488] width 38 height 16
